Goal: Task Accomplishment & Management: Complete application form

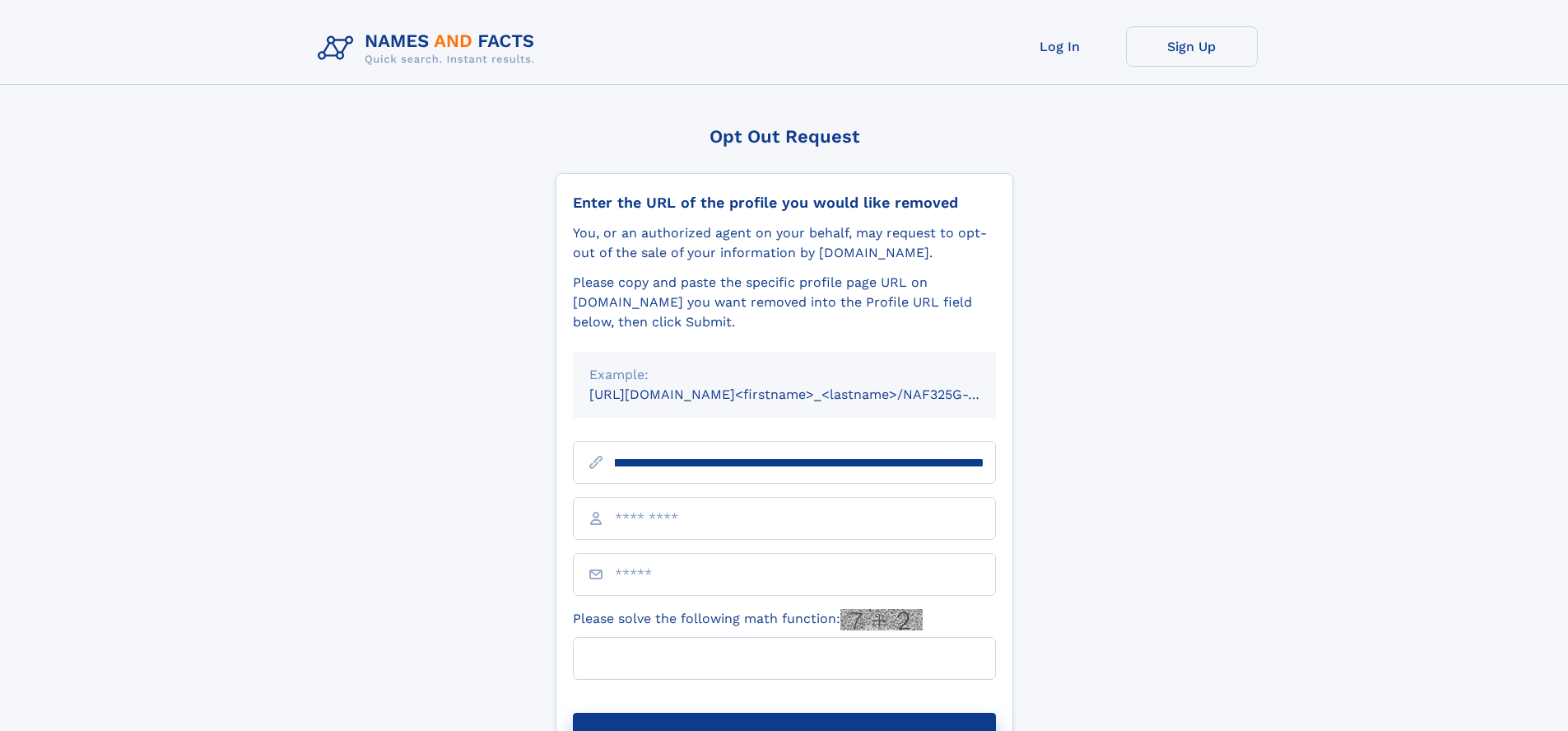
scroll to position [0, 198]
type input "**********"
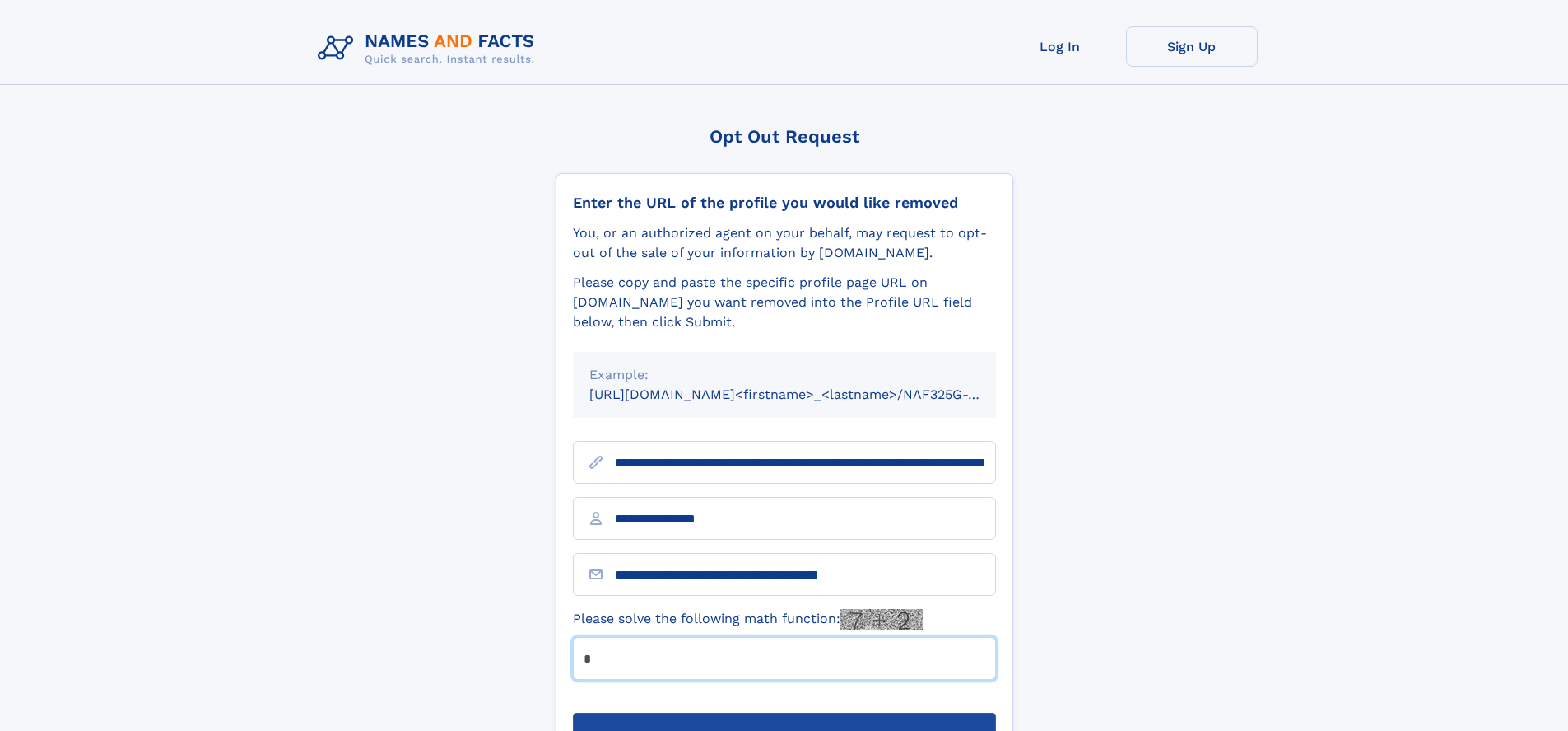
type input "*"
click at [784, 712] on button "Submit Opt Out Request" at bounding box center [784, 738] width 423 height 53
